Goal: Browse casually: Explore the website without a specific task or goal

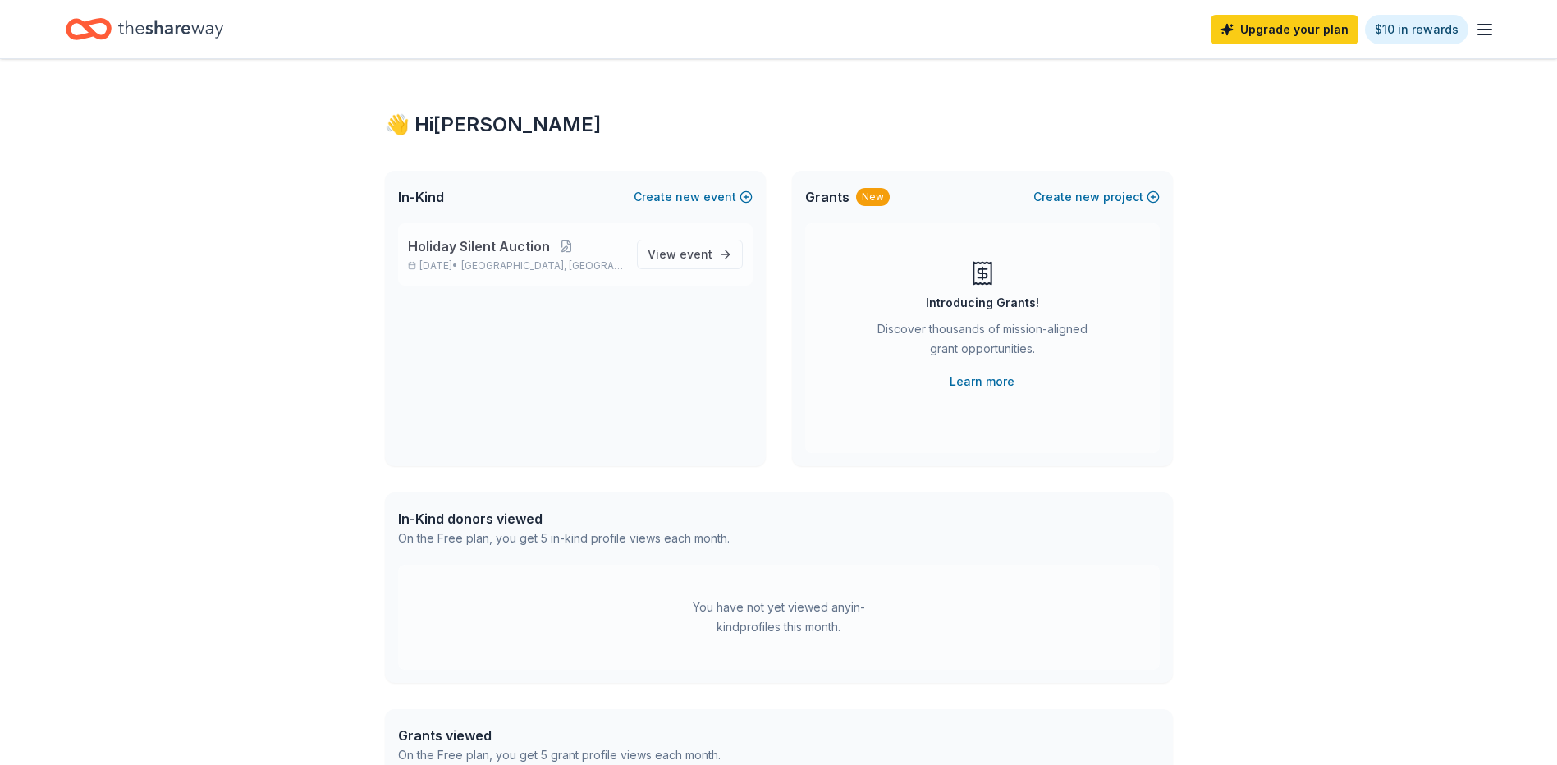
click at [487, 250] on span "Holiday Silent Auction" at bounding box center [479, 246] width 142 height 20
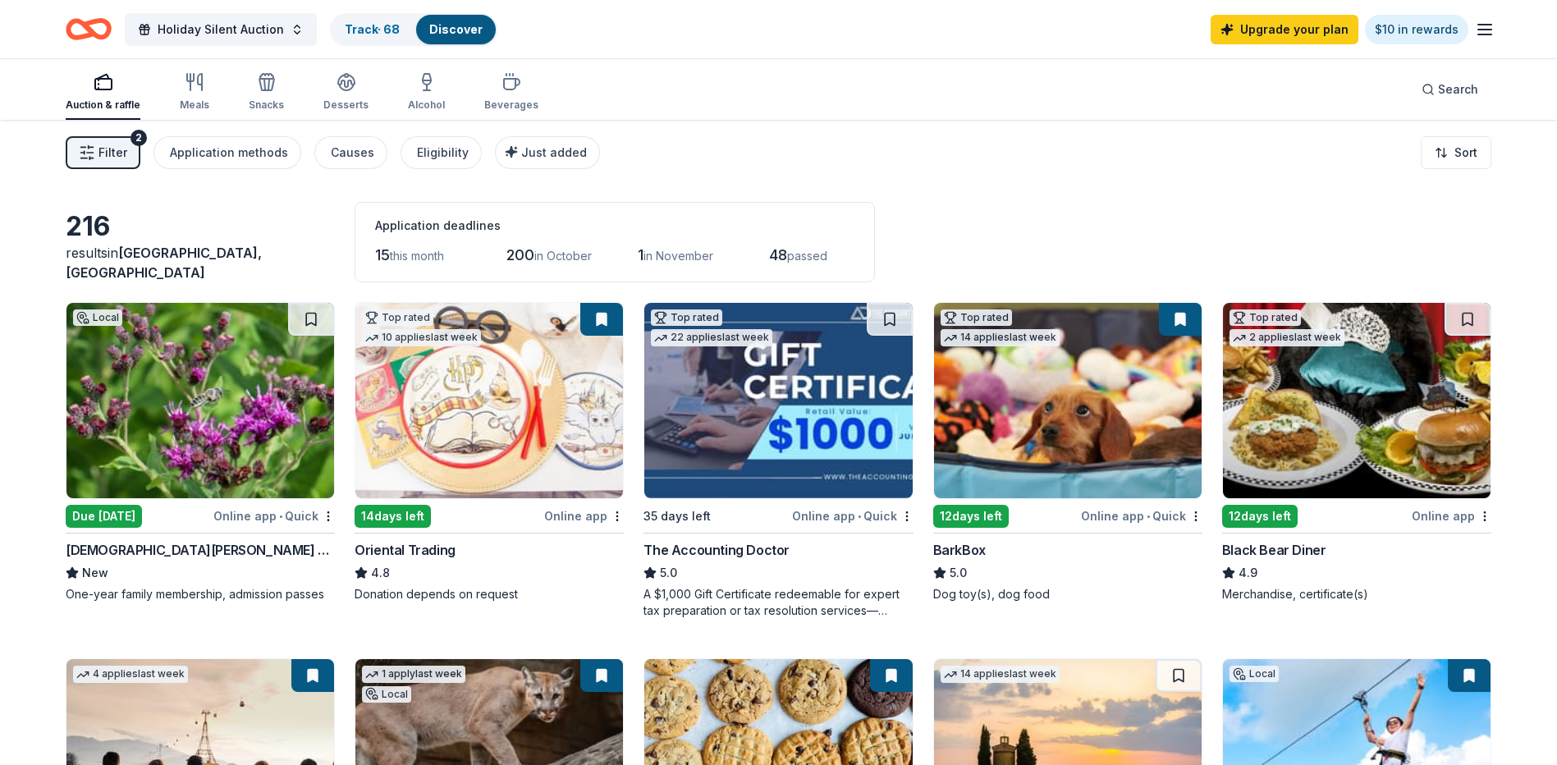
scroll to position [82, 0]
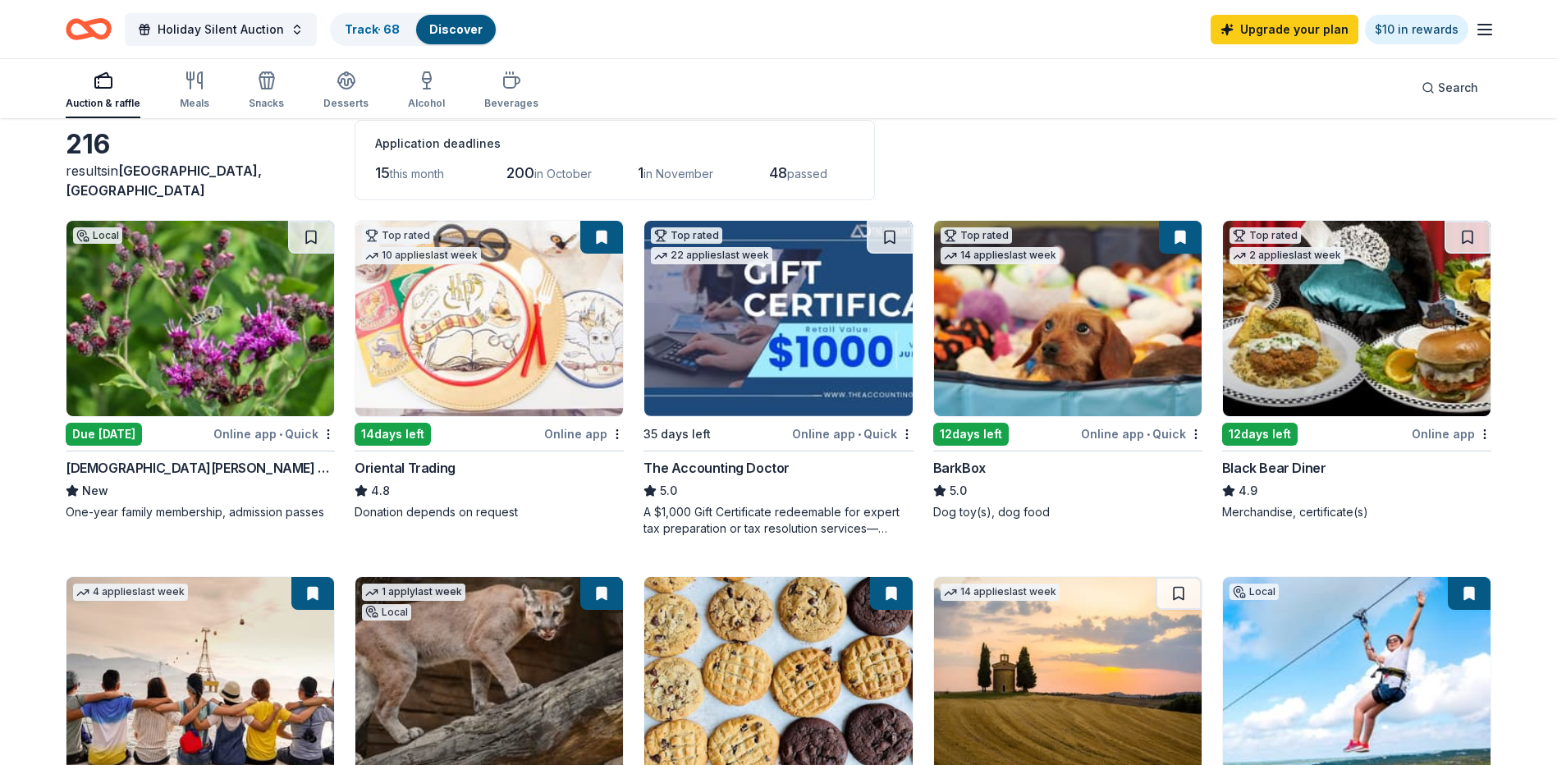
click at [792, 365] on img at bounding box center [778, 318] width 268 height 195
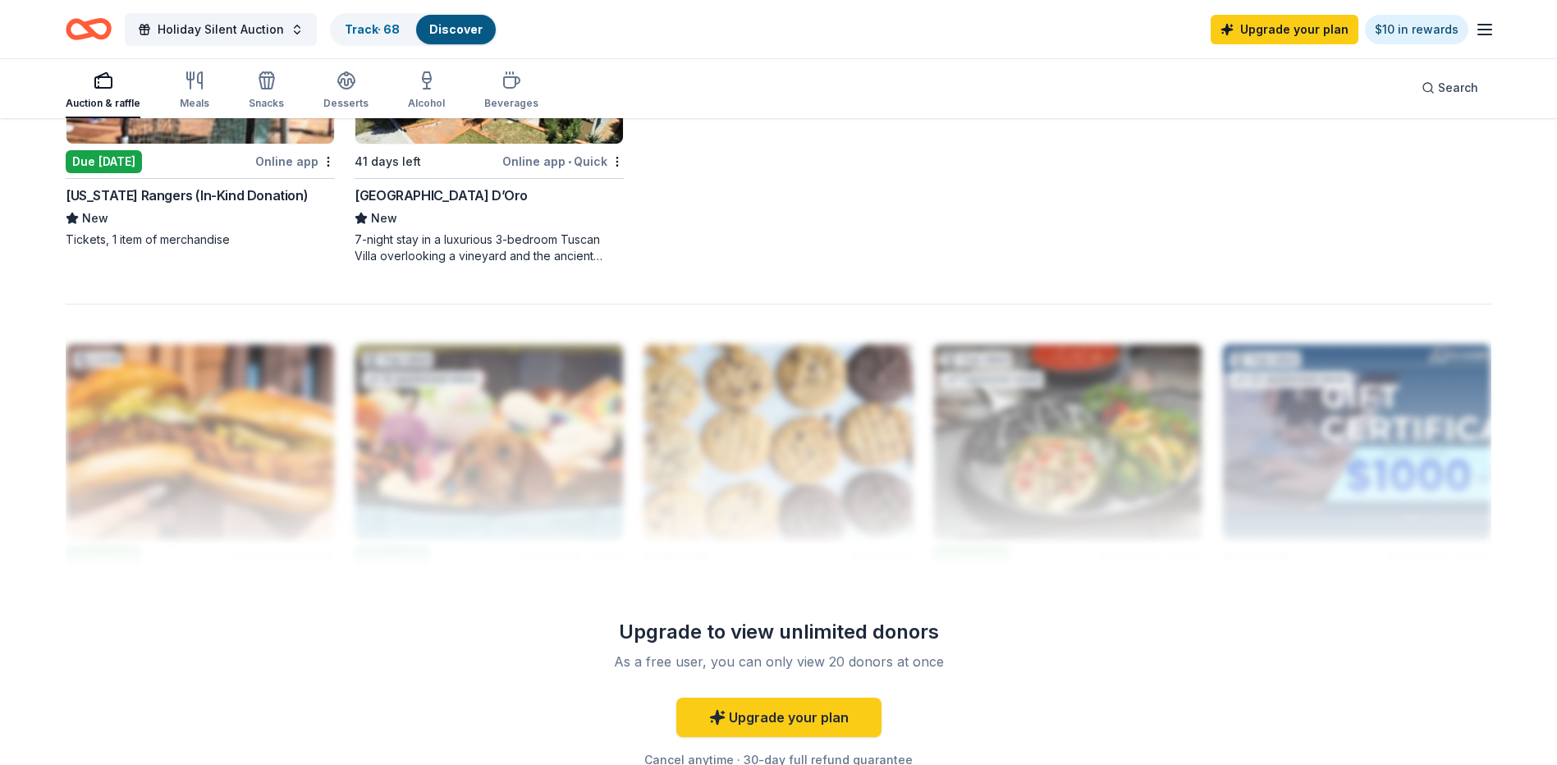
scroll to position [657, 0]
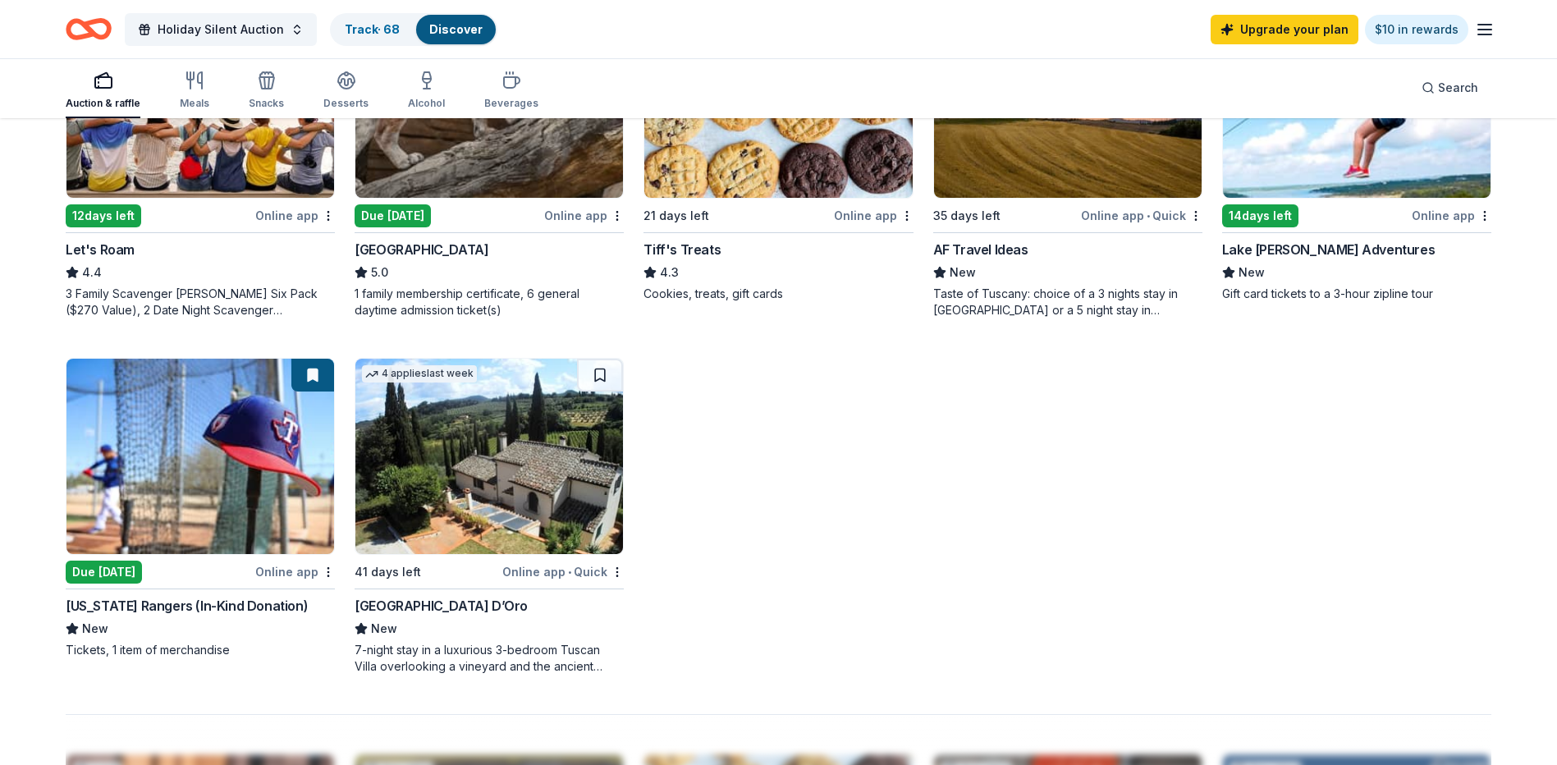
click at [149, 478] on img at bounding box center [200, 456] width 268 height 195
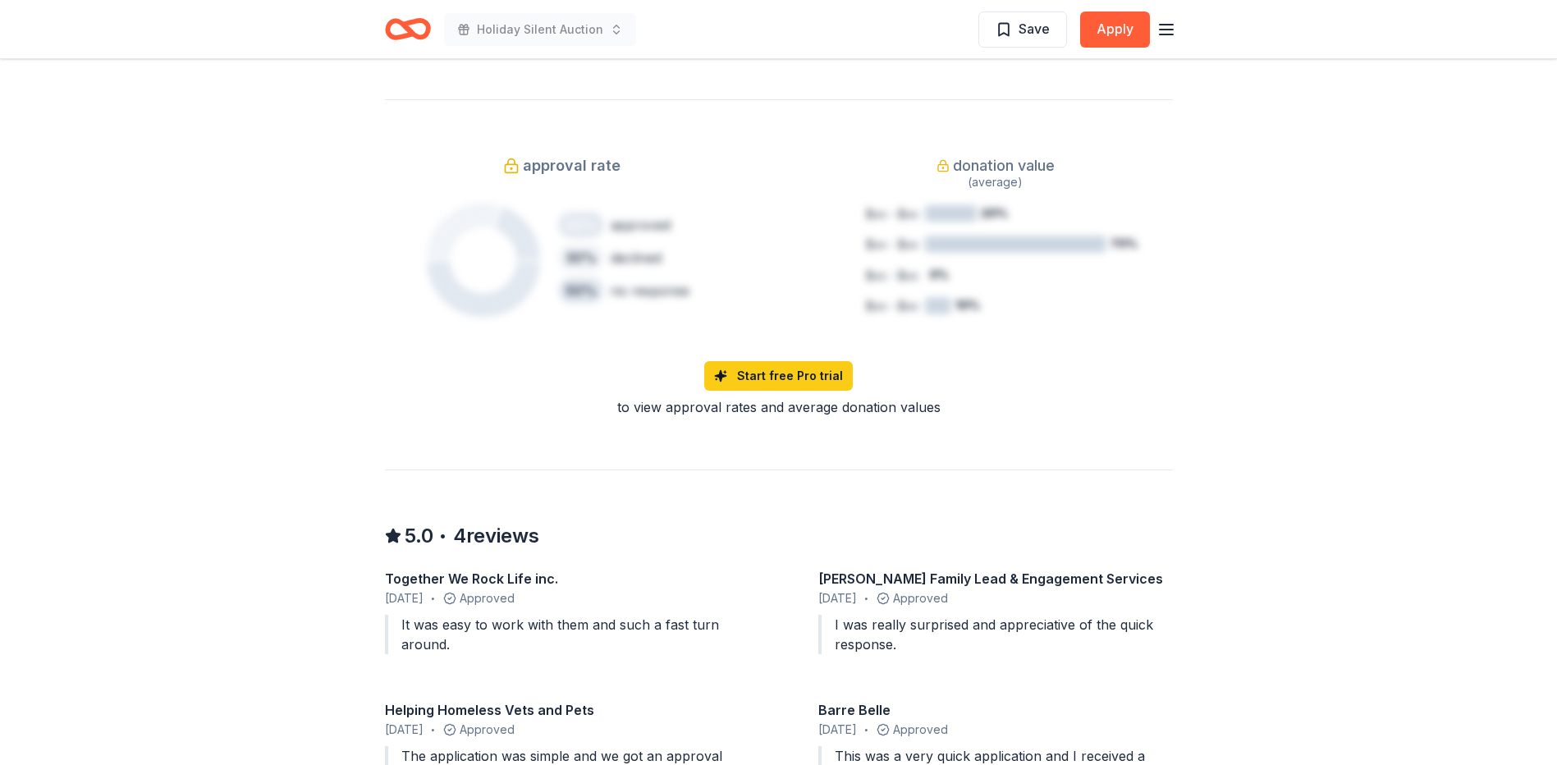
scroll to position [1477, 0]
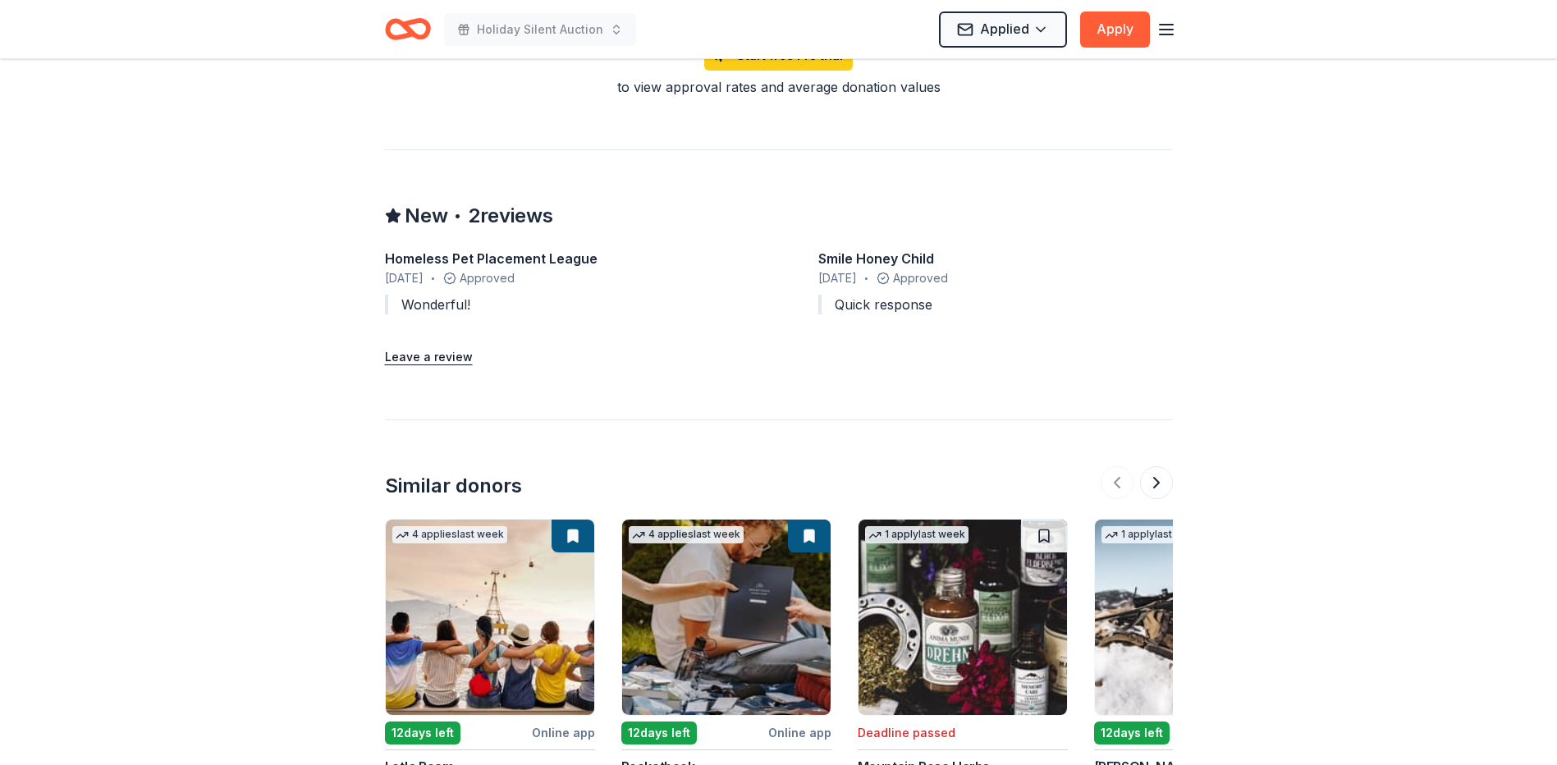
scroll to position [1641, 0]
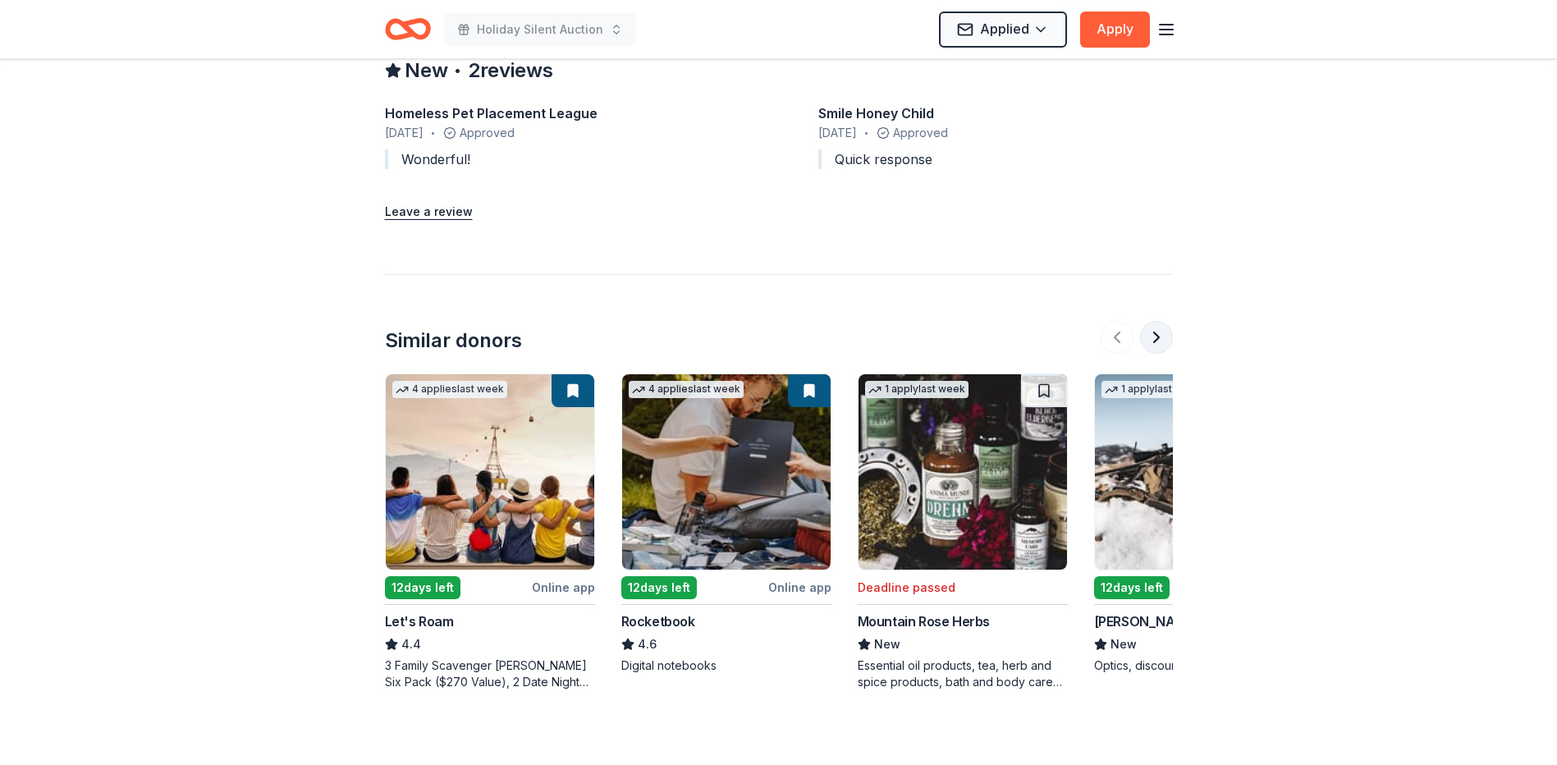
click at [1161, 321] on button at bounding box center [1156, 337] width 33 height 33
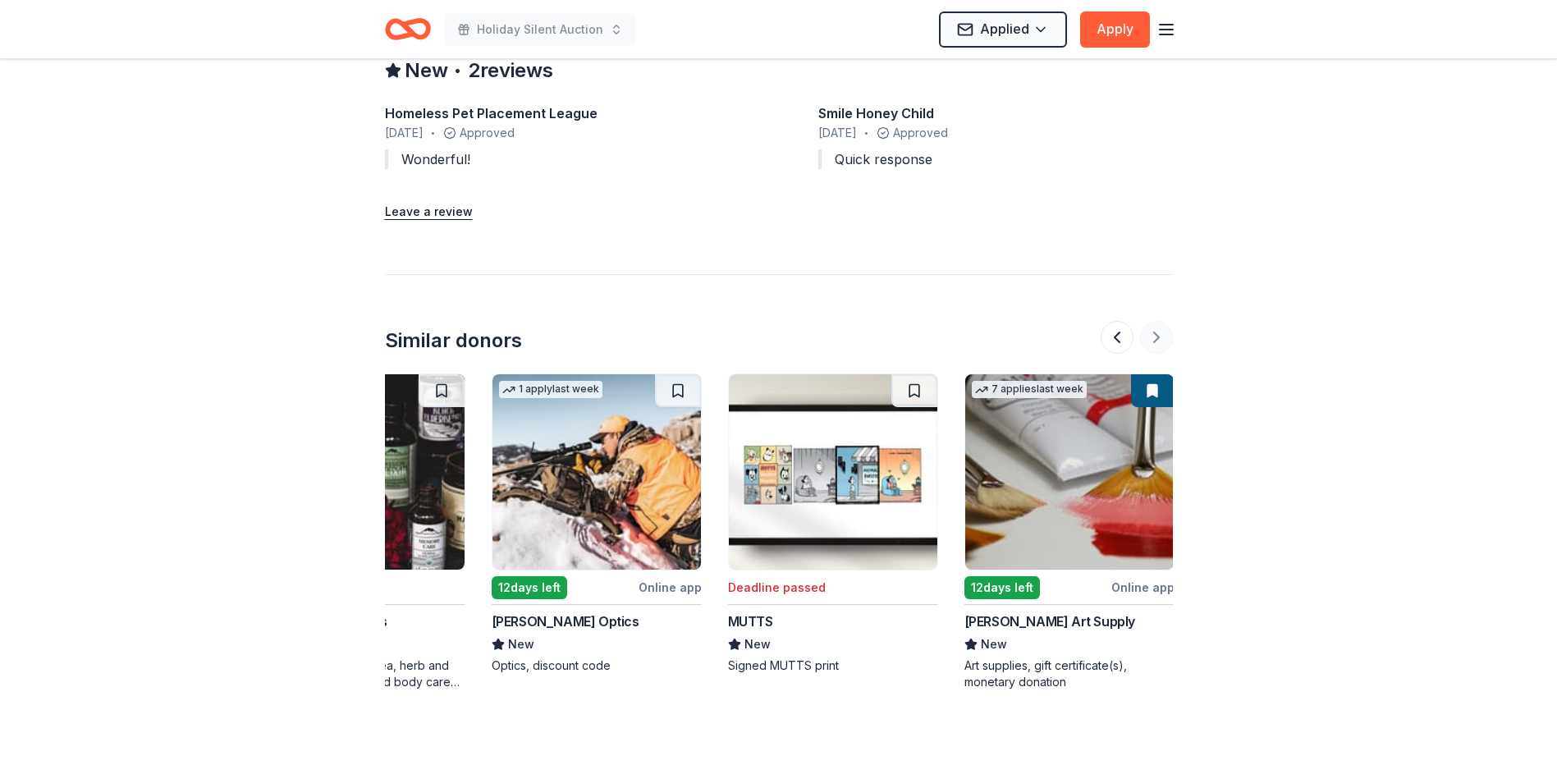
scroll to position [0, 604]
click at [1160, 321] on div at bounding box center [1136, 337] width 72 height 33
